Goal: Entertainment & Leisure: Consume media (video, audio)

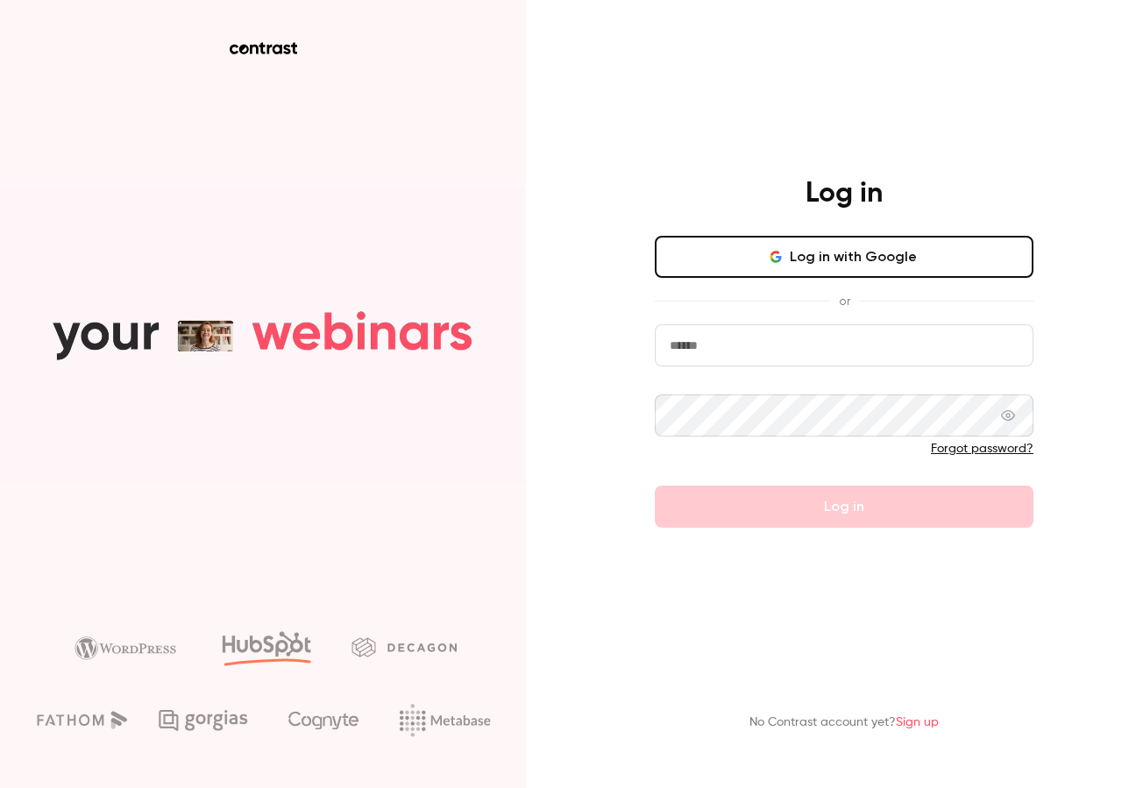
click at [724, 244] on button "Log in with Google" at bounding box center [844, 257] width 379 height 42
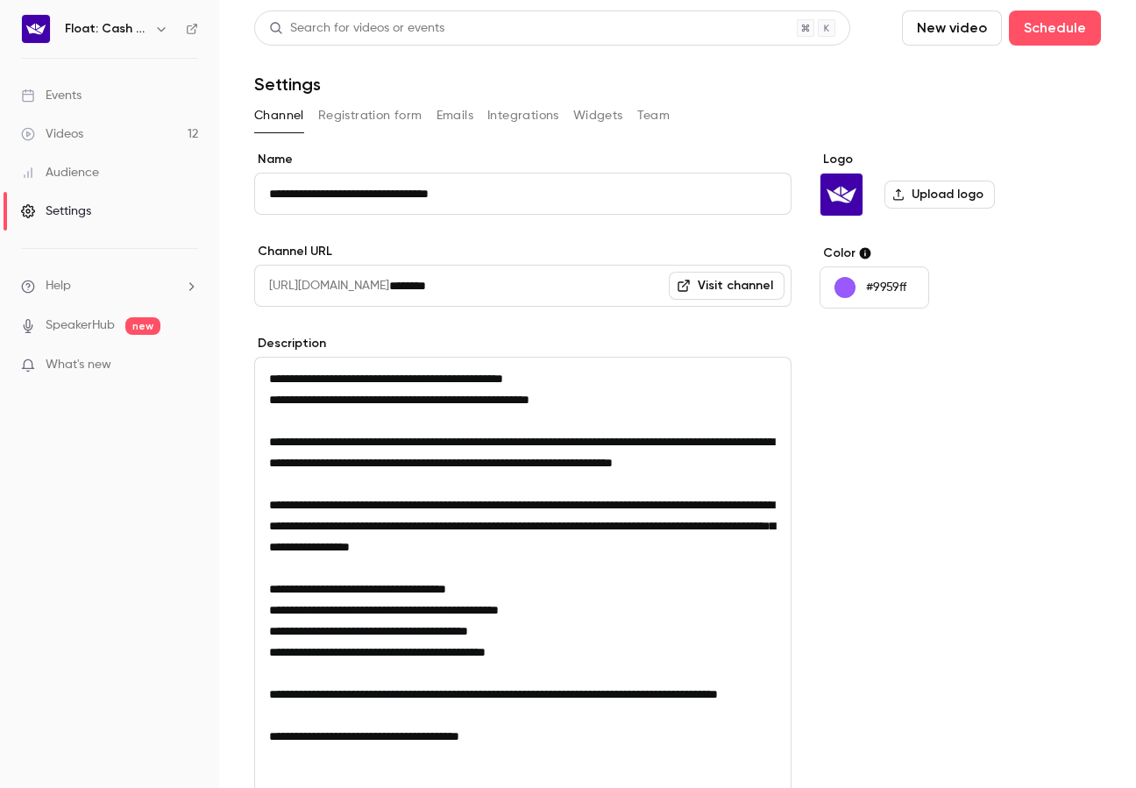
scroll to position [242, 0]
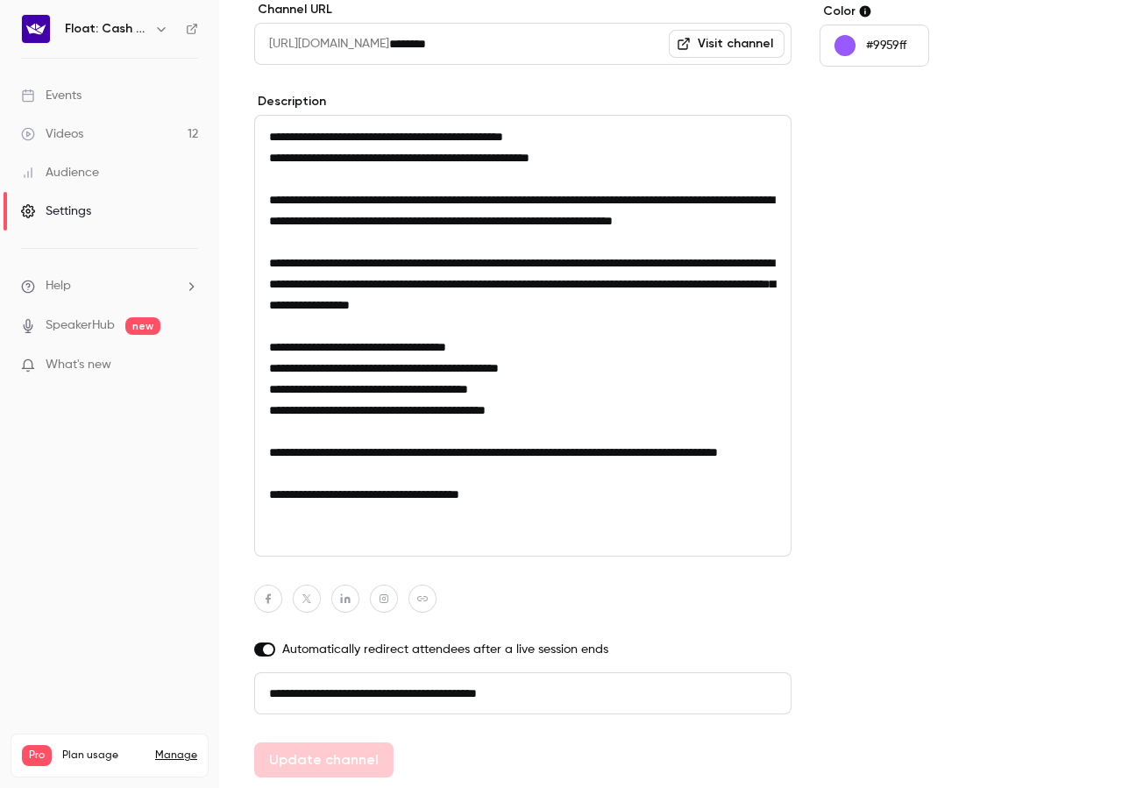
click at [70, 131] on div "Videos" at bounding box center [52, 134] width 62 height 18
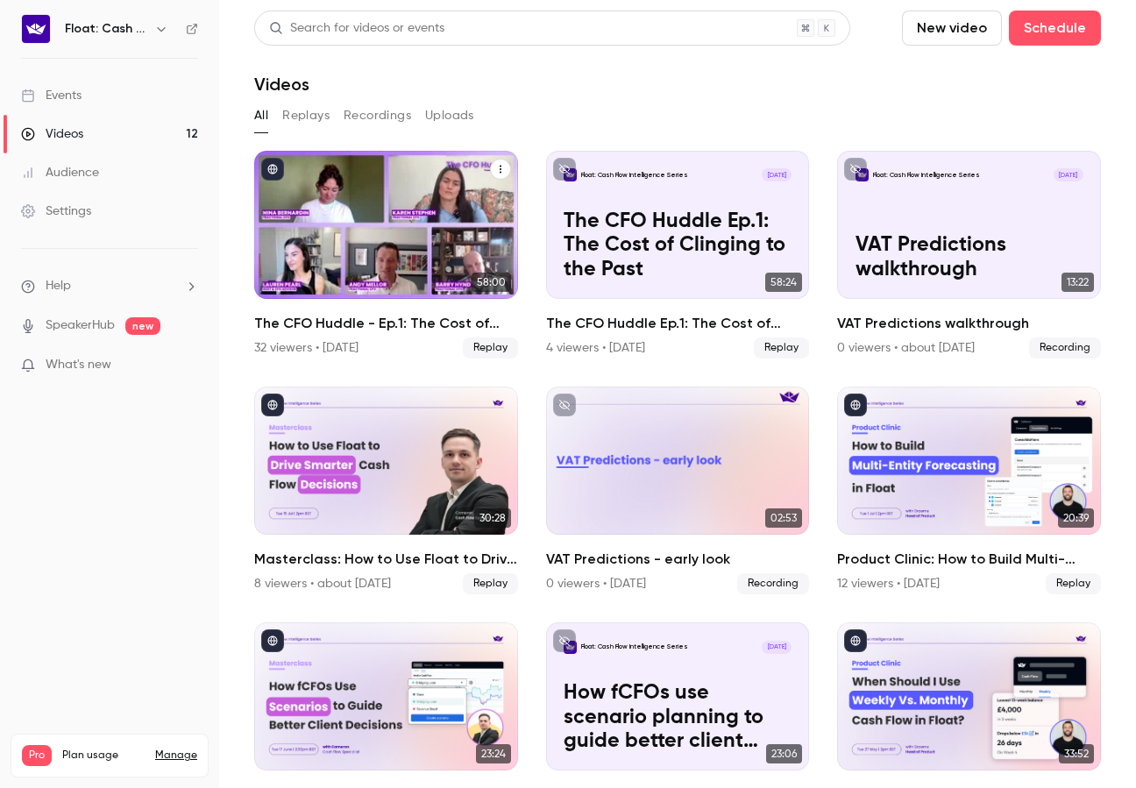
click at [371, 175] on div "The CFO Huddle - Ep.1: The Cost of Clinging to the Past" at bounding box center [386, 225] width 264 height 148
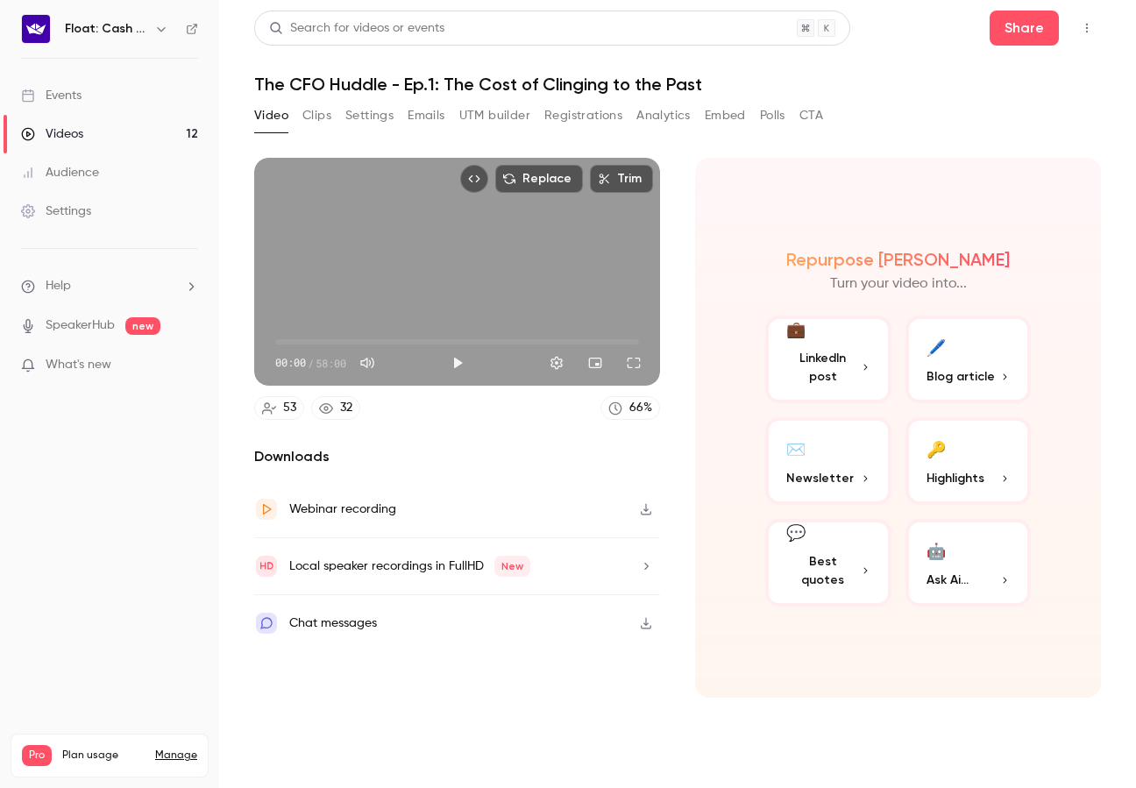
click at [588, 117] on button "Registrations" at bounding box center [583, 116] width 78 height 28
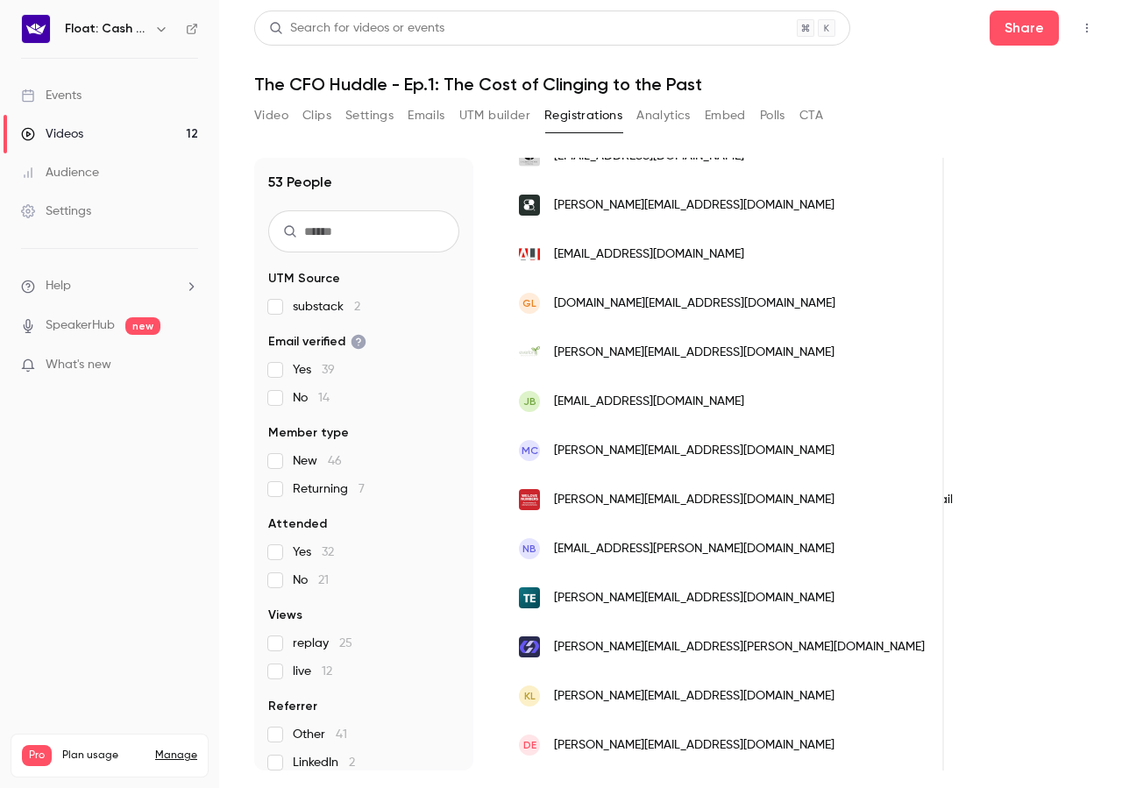
scroll to position [1625, 0]
